Goal: Task Accomplishment & Management: Complete application form

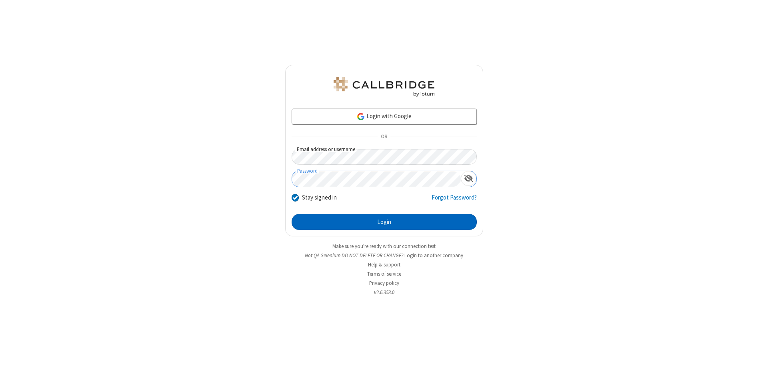
click at [384, 222] on button "Login" at bounding box center [384, 222] width 185 height 16
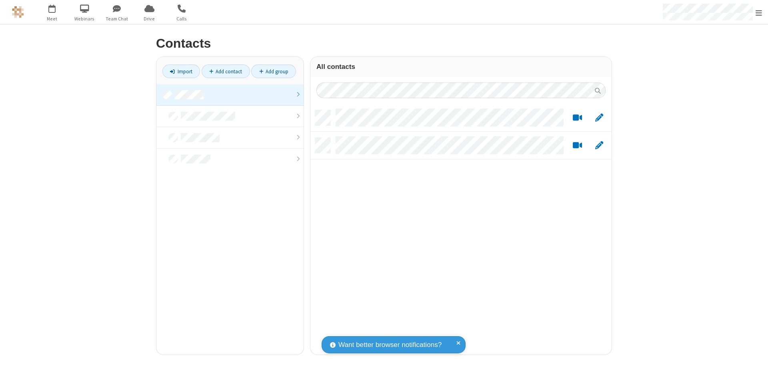
scroll to position [244, 295]
click at [230, 94] on link at bounding box center [229, 95] width 147 height 22
click at [226, 71] on link "Add contact" at bounding box center [226, 71] width 48 height 14
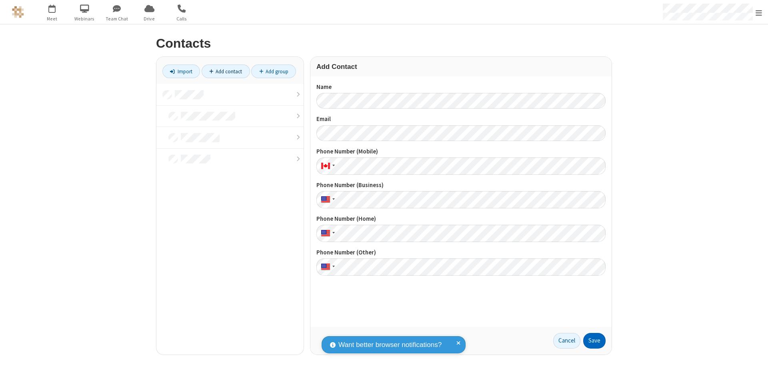
click at [595, 340] on button "Save" at bounding box center [594, 341] width 22 height 16
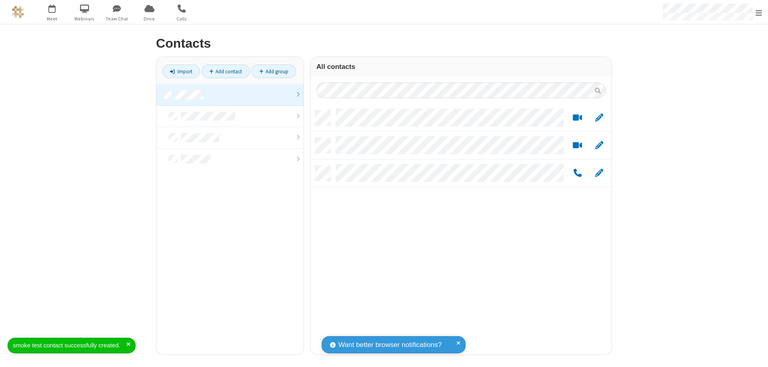
scroll to position [244, 295]
